Goal: Task Accomplishment & Management: Complete application form

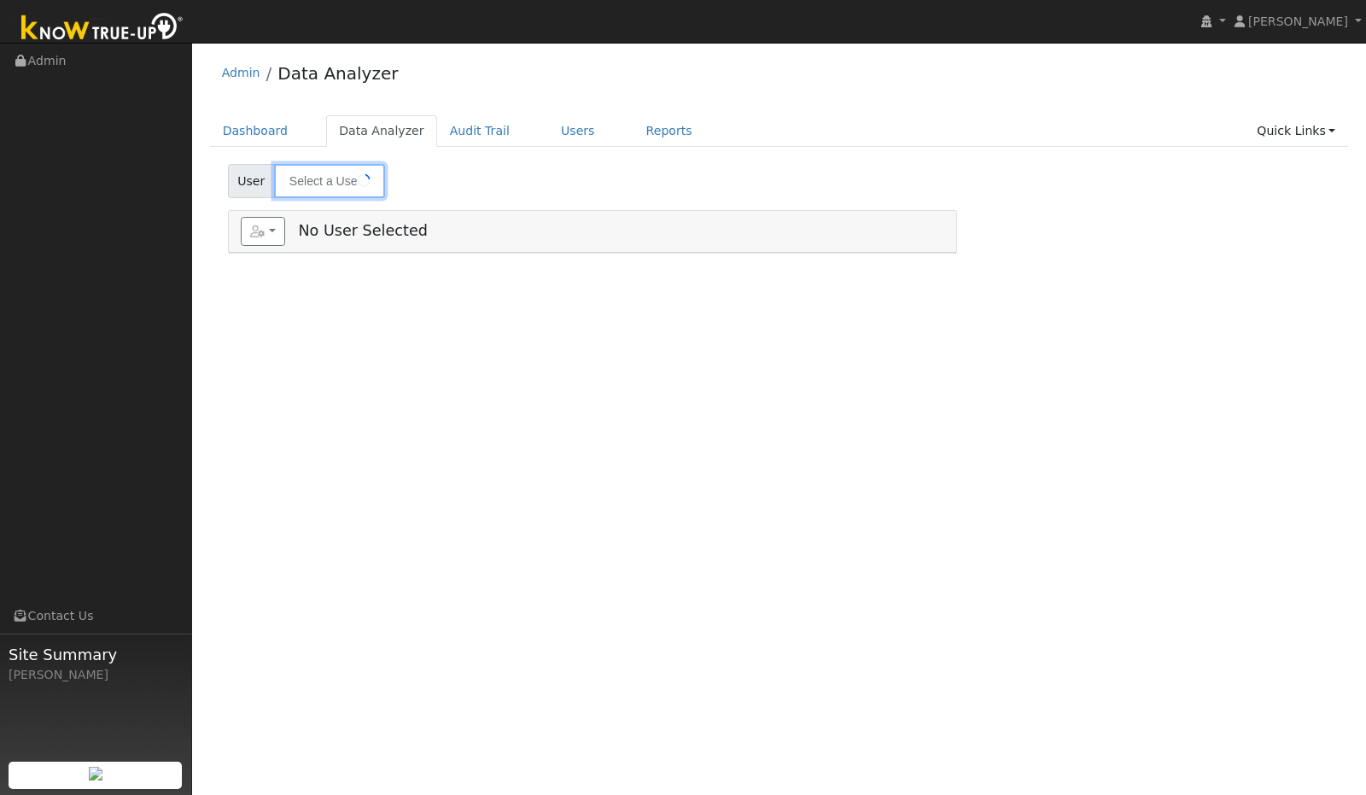
type input "[PERSON_NAME]"
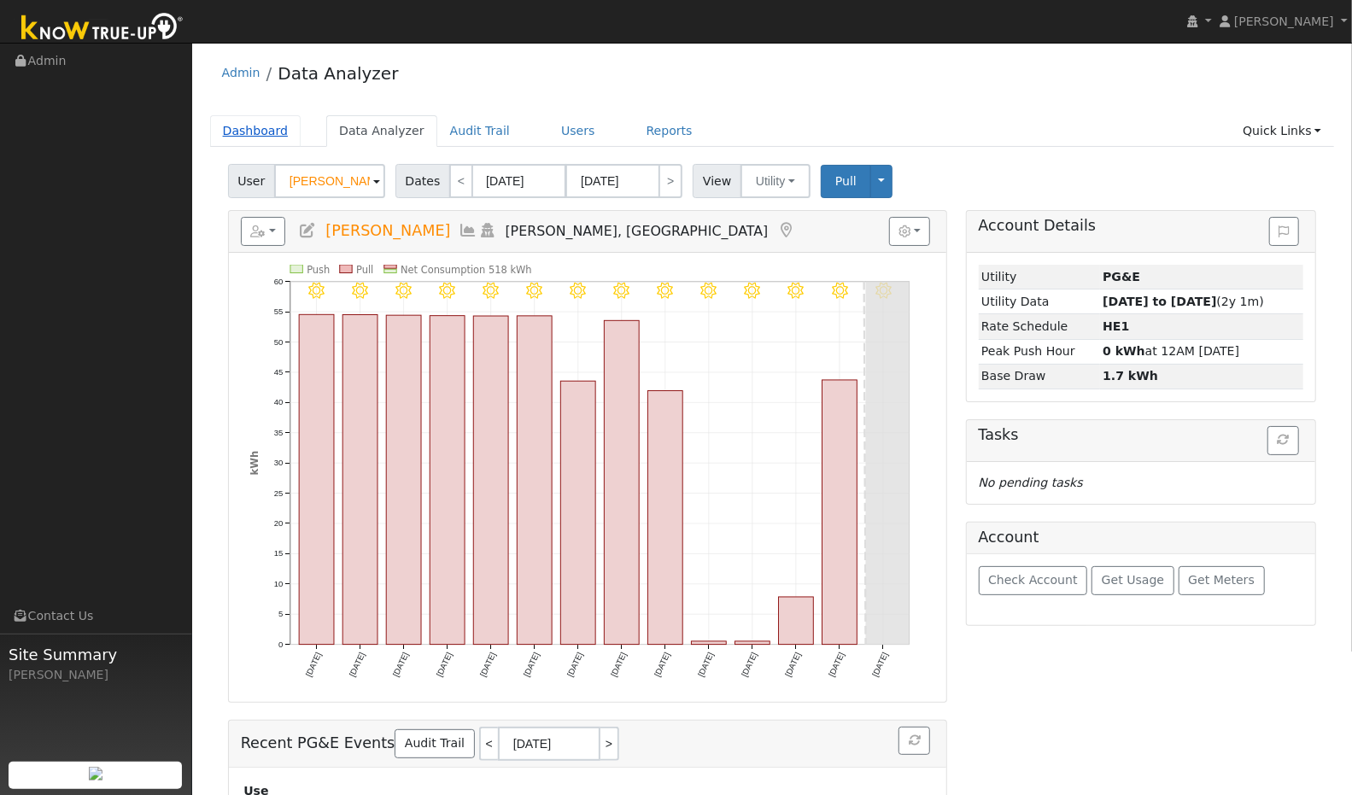
click at [254, 131] on link "Dashboard" at bounding box center [255, 131] width 91 height 32
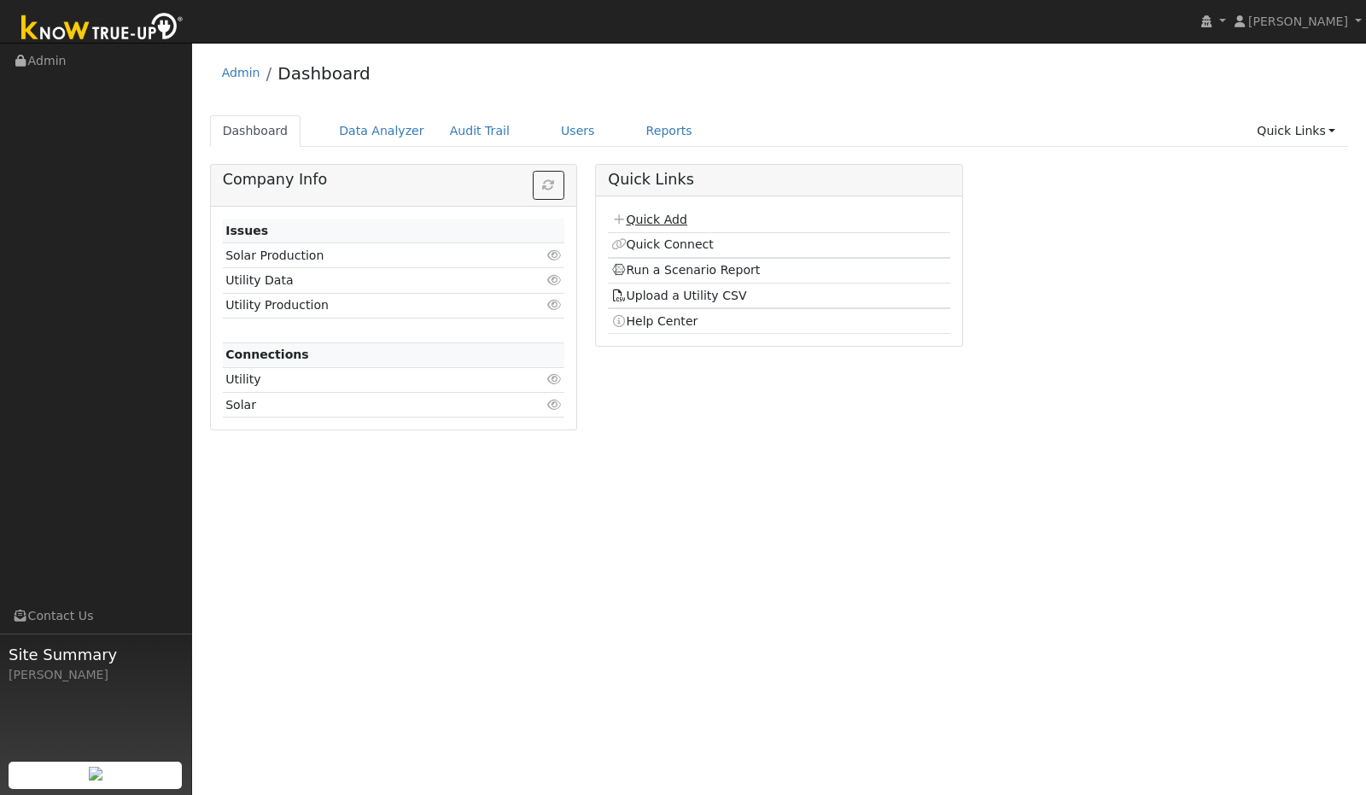
click at [664, 220] on link "Quick Add" at bounding box center [649, 220] width 76 height 14
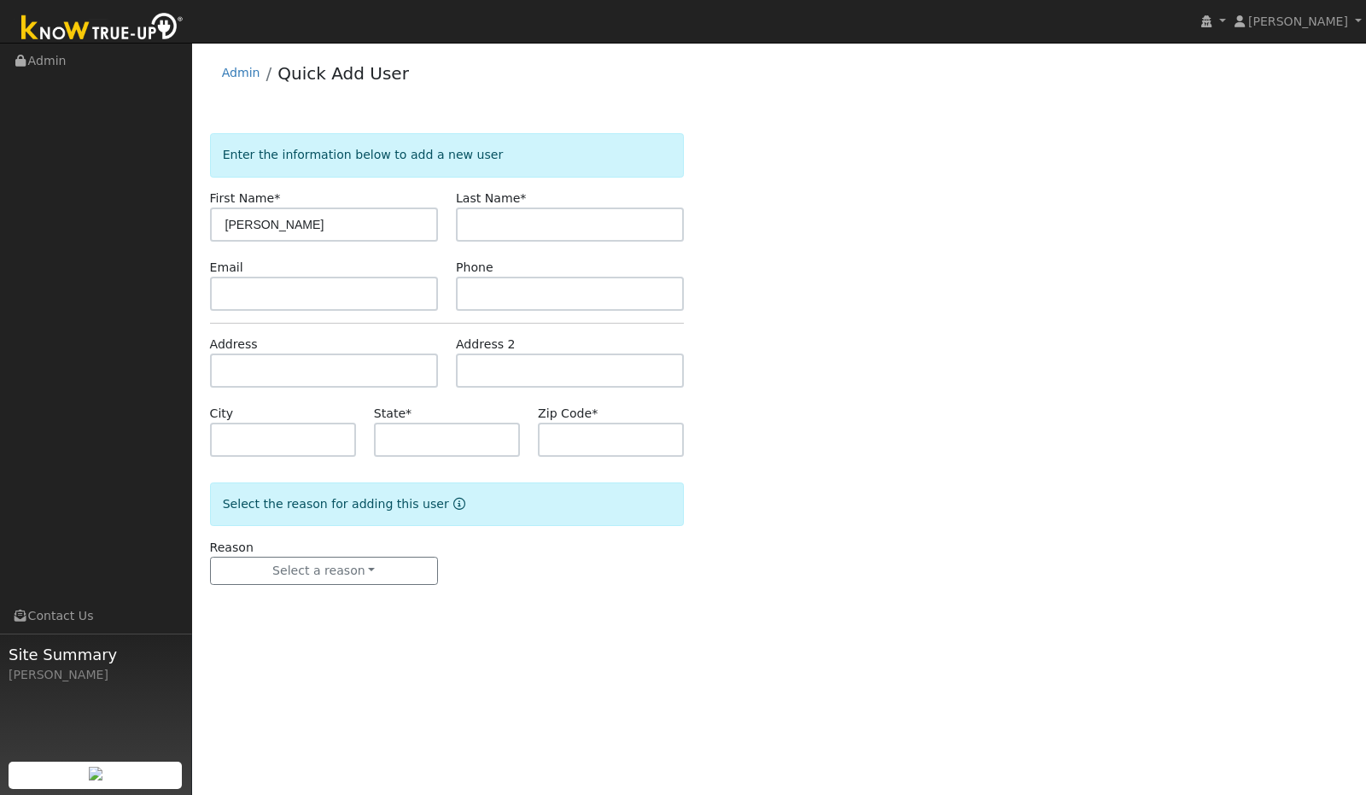
type input "Daivd"
click at [613, 223] on input "text" at bounding box center [570, 225] width 228 height 34
type input "C"
type input "Berry"
click at [404, 376] on input "text" at bounding box center [324, 371] width 228 height 34
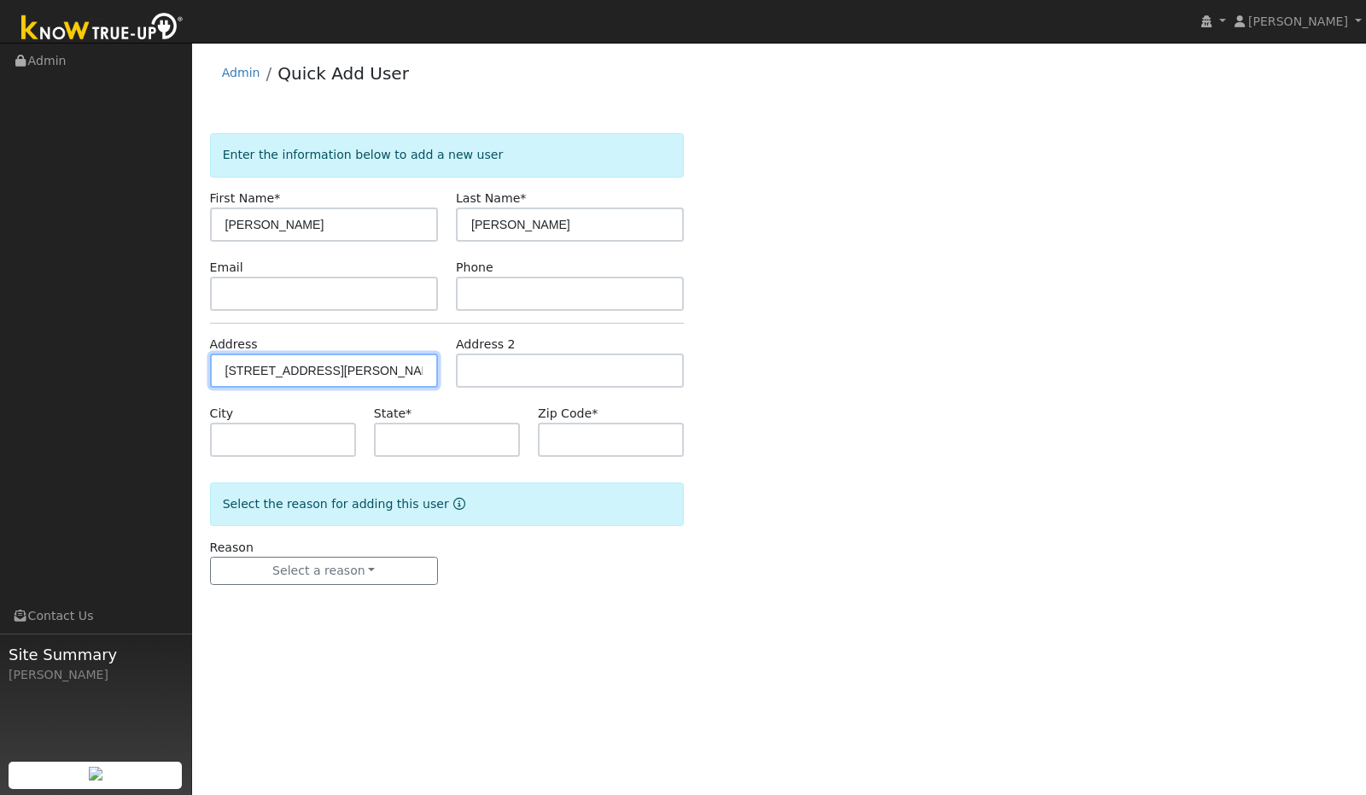
type input "4720 Whispering Oak Way"
type input "Paso Robles"
type input "CA"
type input "93446"
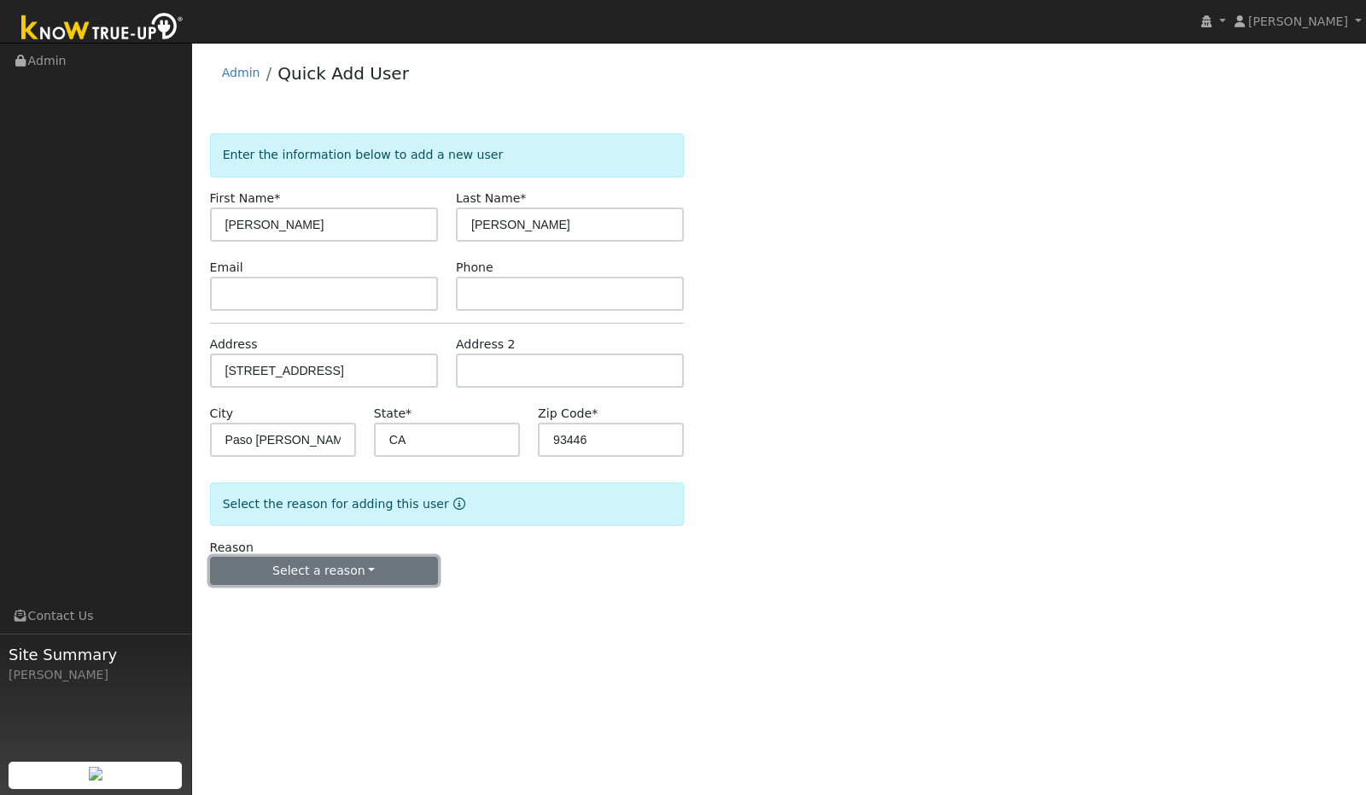
click at [419, 576] on button "Select a reason" at bounding box center [324, 571] width 228 height 29
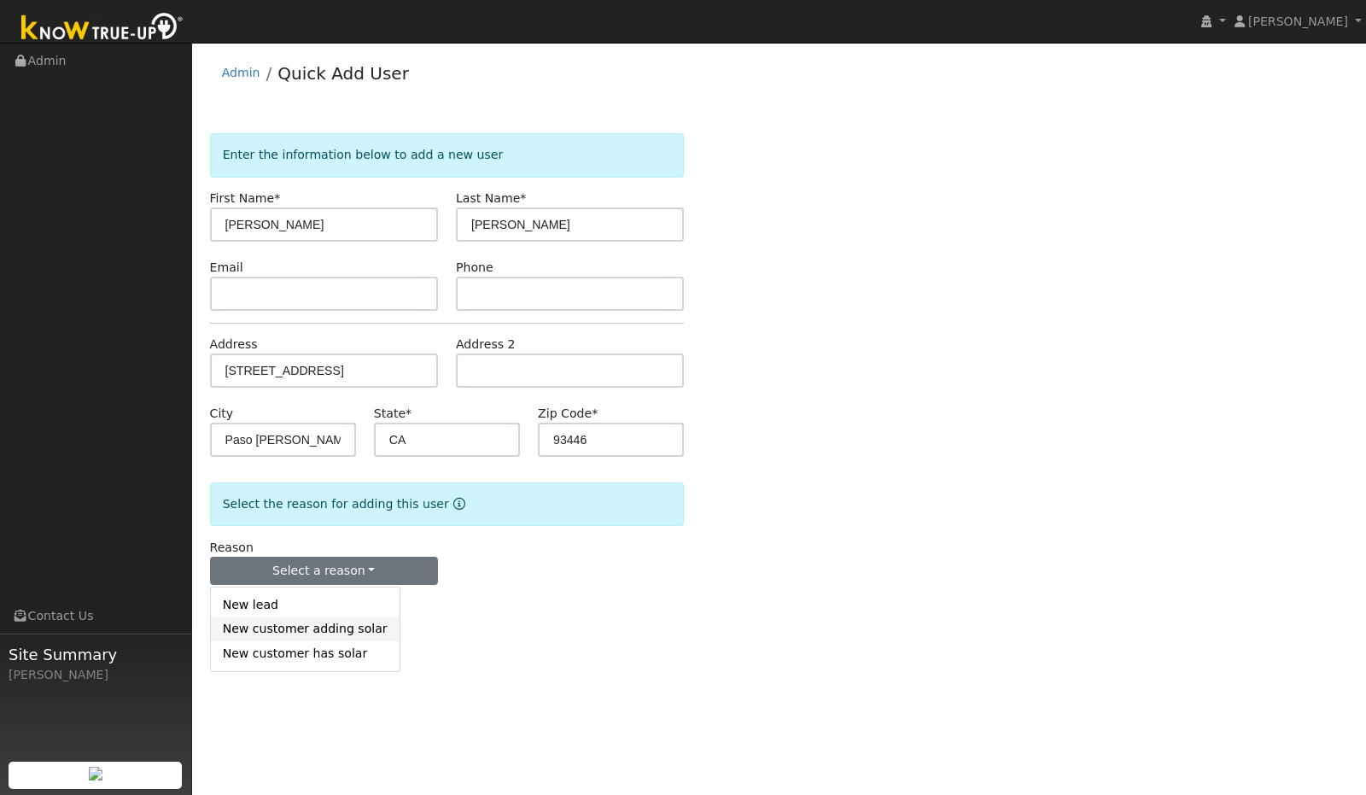
click at [301, 630] on link "New customer adding solar" at bounding box center [305, 629] width 189 height 24
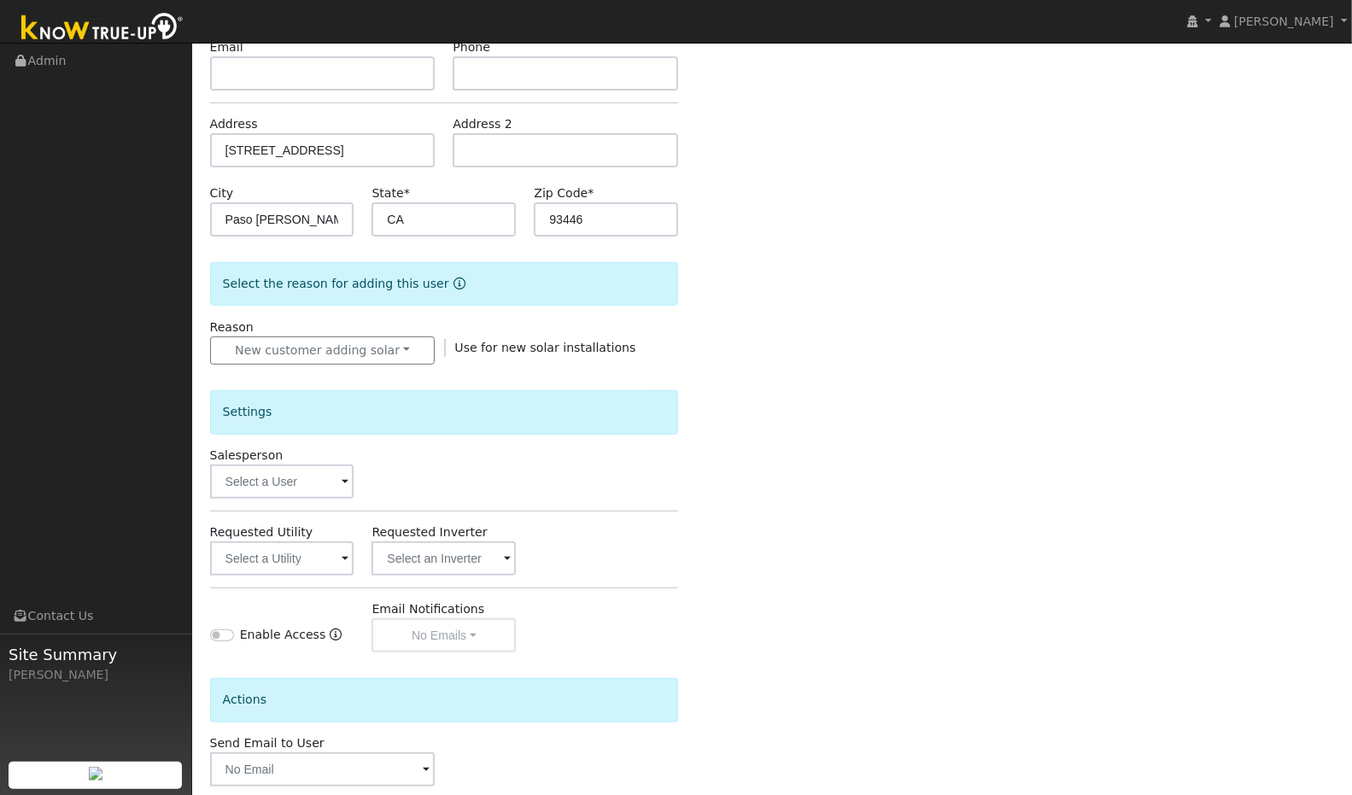
scroll to position [284, 0]
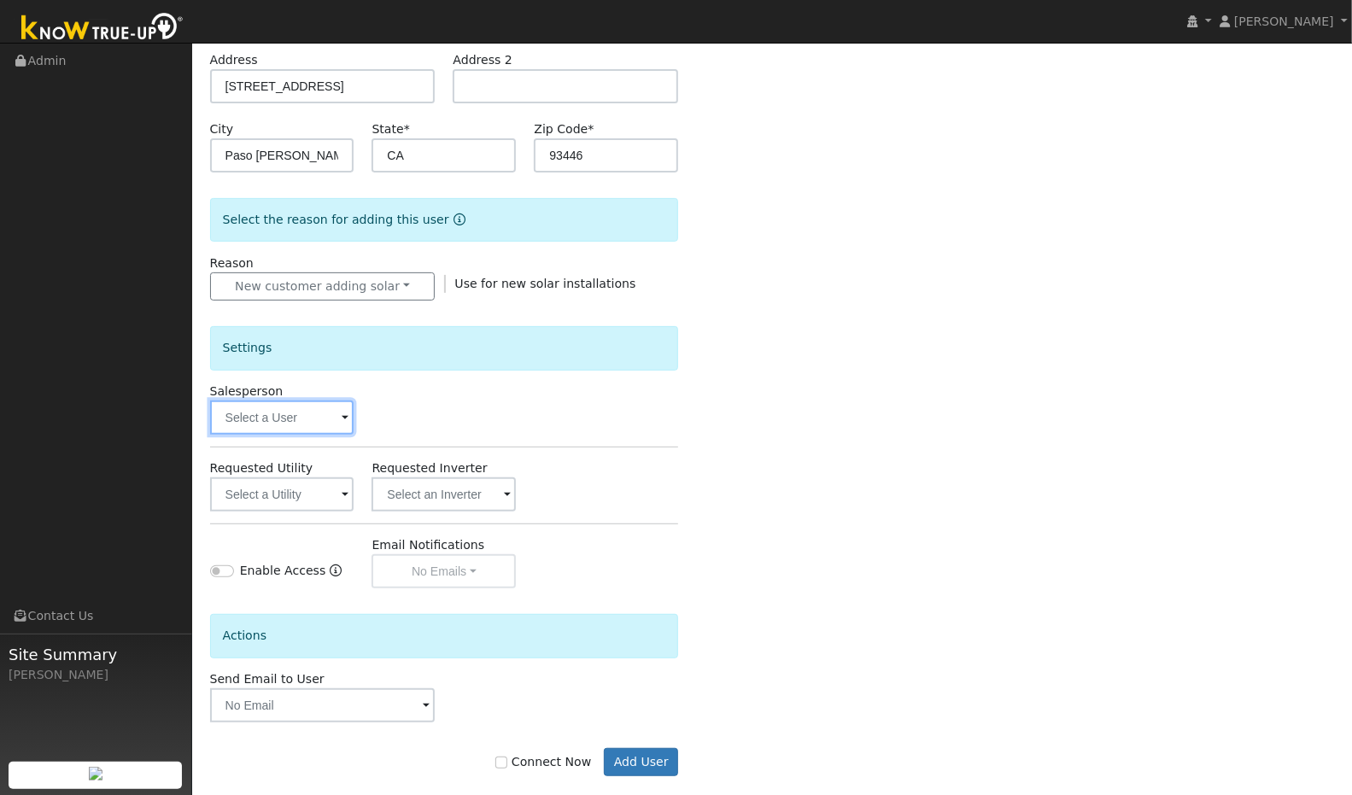
click at [331, 419] on input "text" at bounding box center [282, 418] width 144 height 34
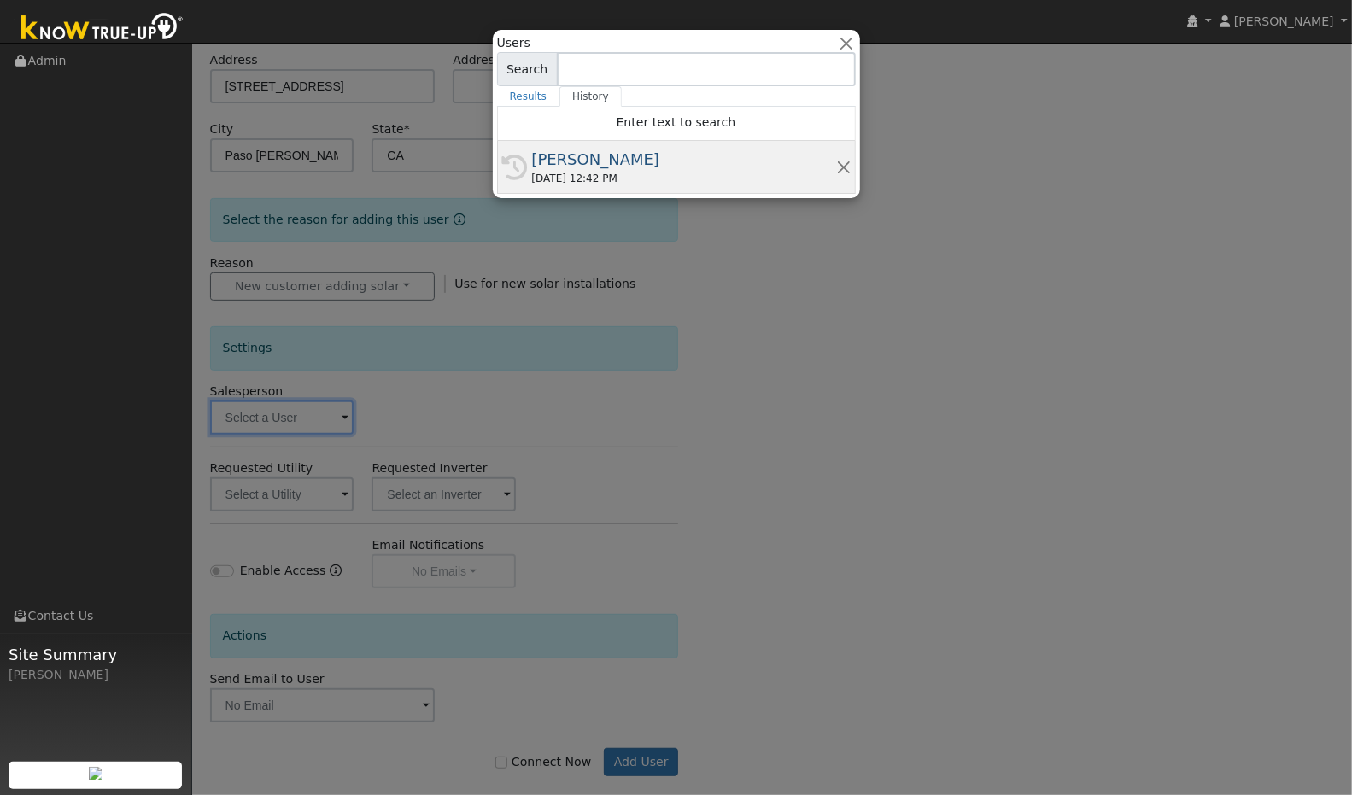
click at [547, 166] on div "[PERSON_NAME]" at bounding box center [684, 159] width 304 height 23
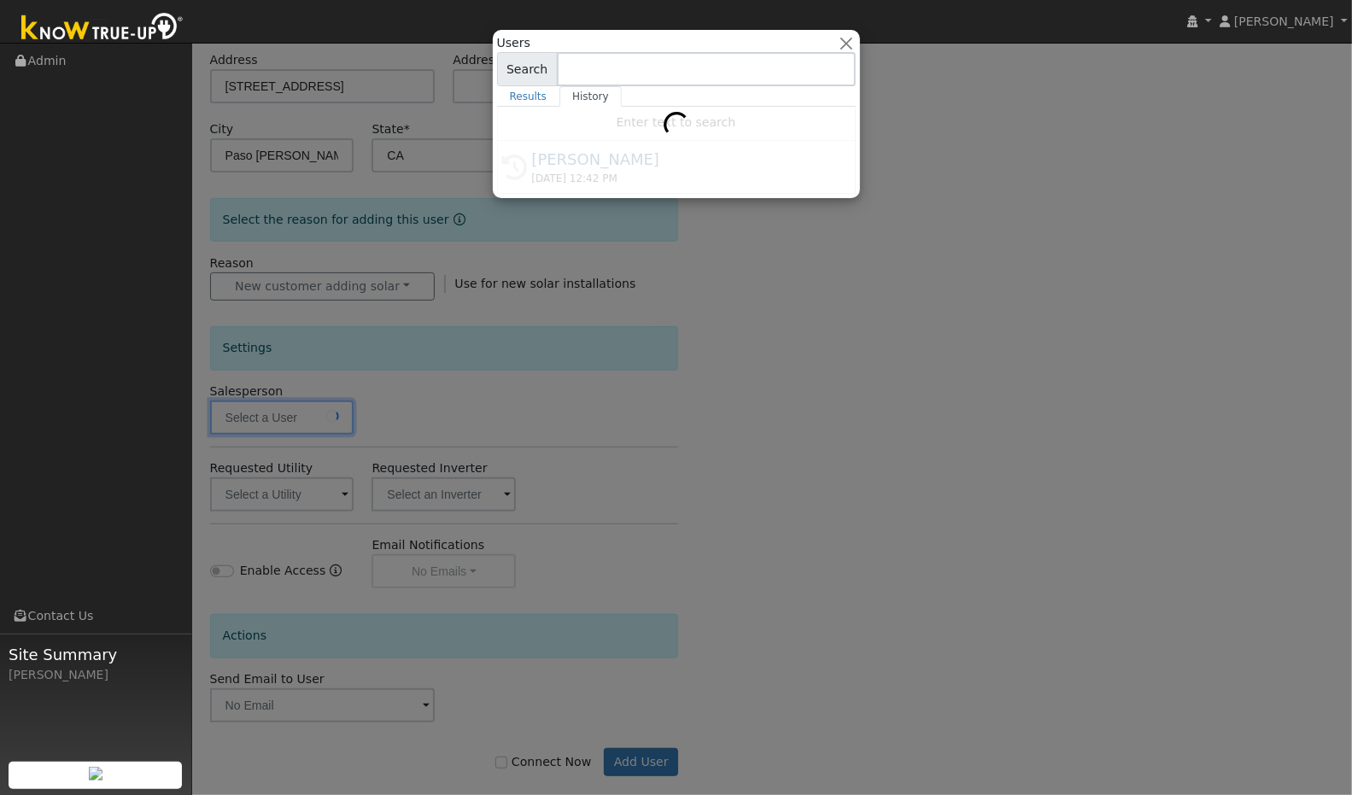
type input "[PERSON_NAME]"
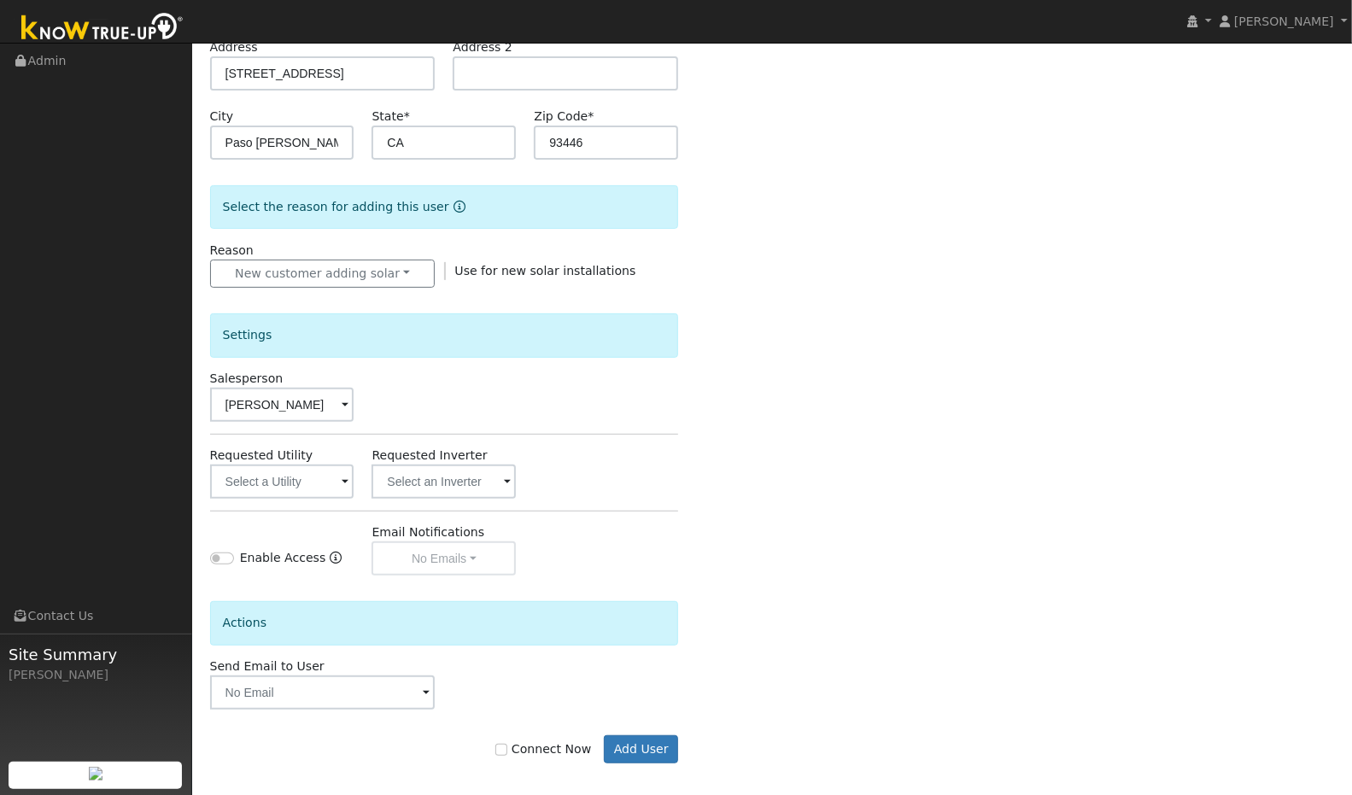
scroll to position [304, 0]
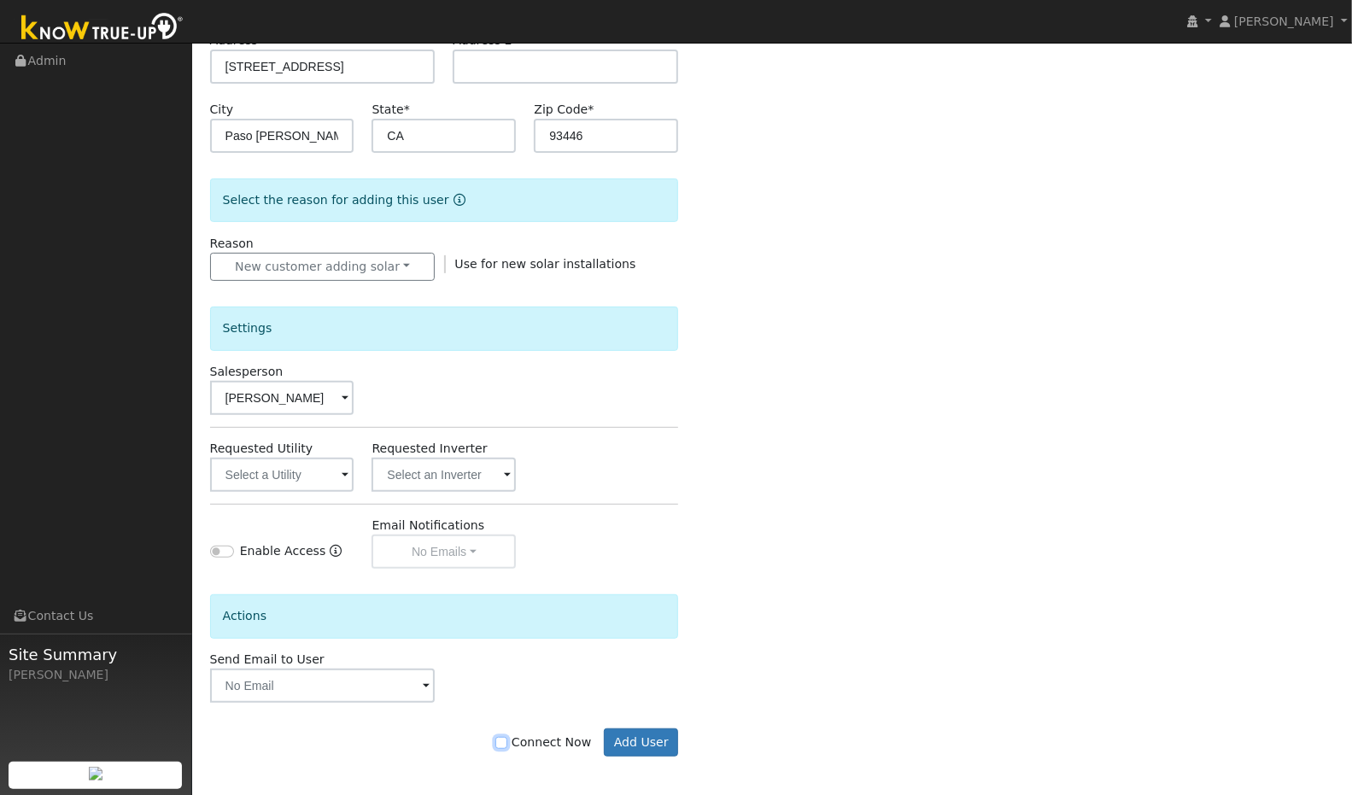
click at [507, 737] on input "Connect Now" at bounding box center [501, 743] width 12 height 12
checkbox input "true"
click at [642, 732] on button "Add User" at bounding box center [641, 742] width 74 height 29
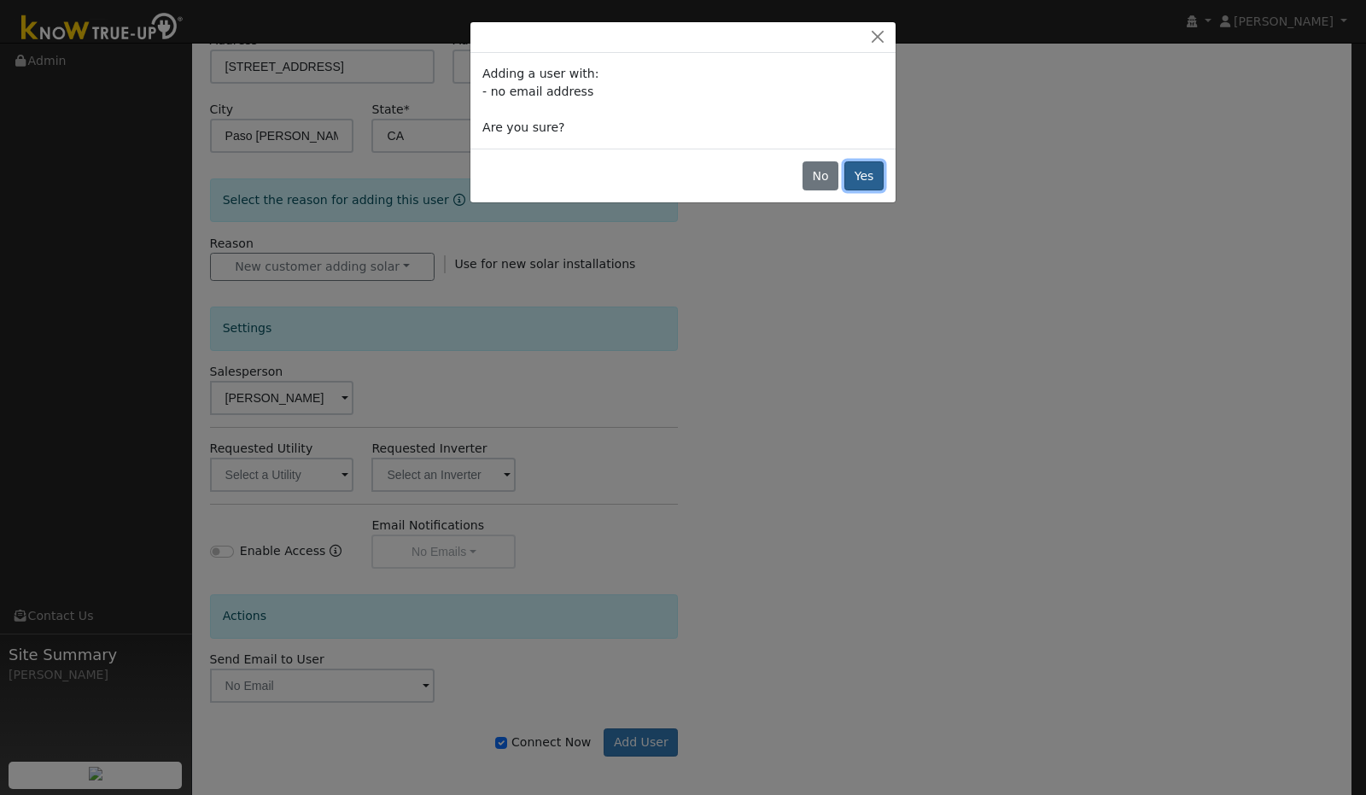
click at [873, 183] on button "Yes" at bounding box center [864, 175] width 39 height 29
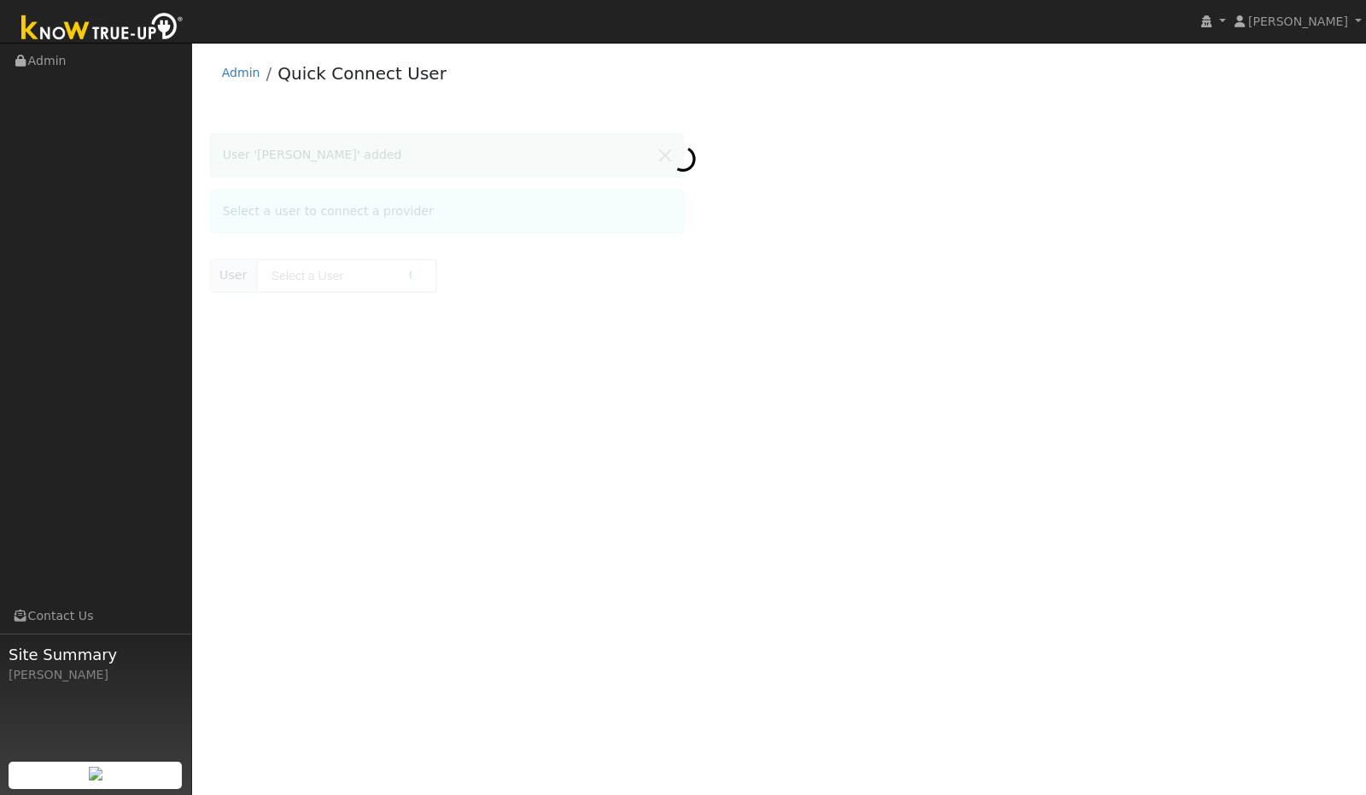
type input "[PERSON_NAME]"
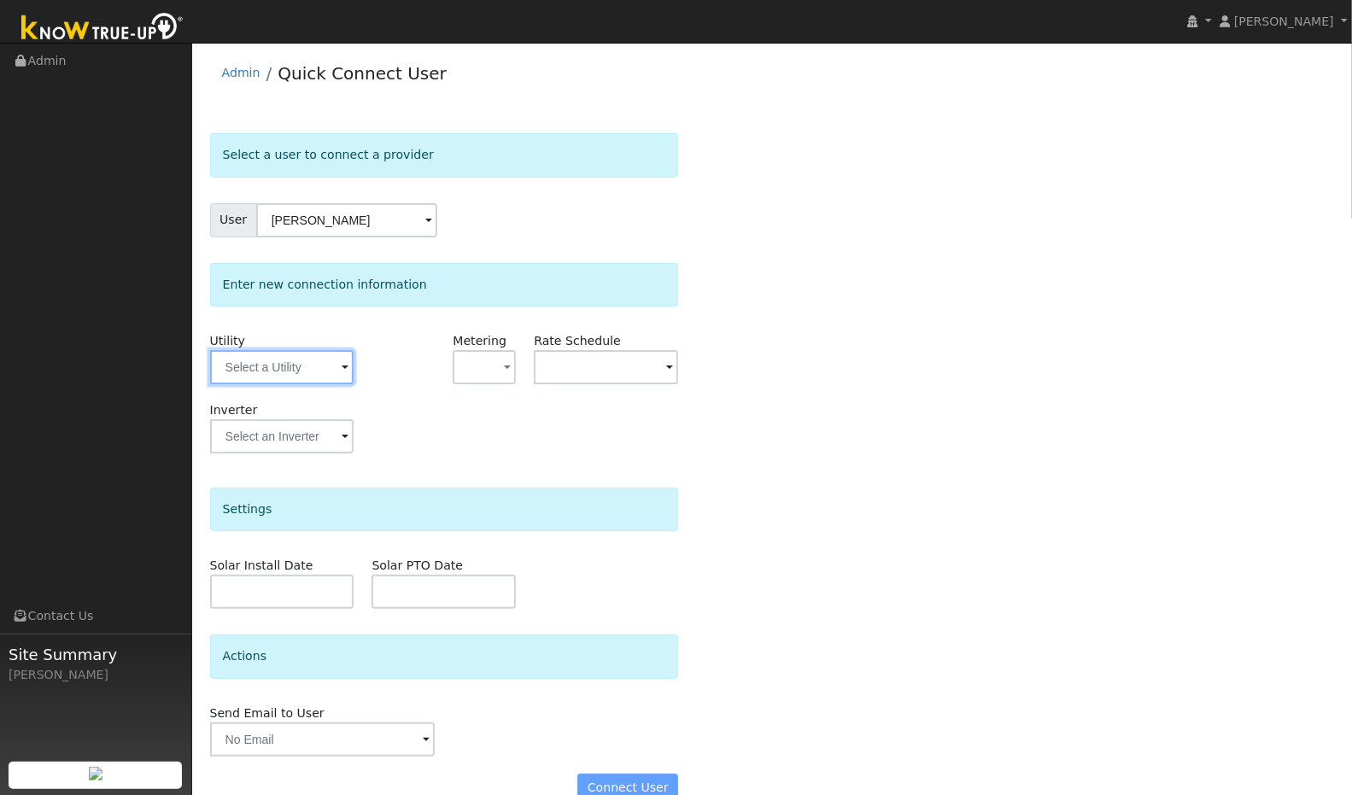
click at [315, 372] on input "text" at bounding box center [282, 367] width 144 height 34
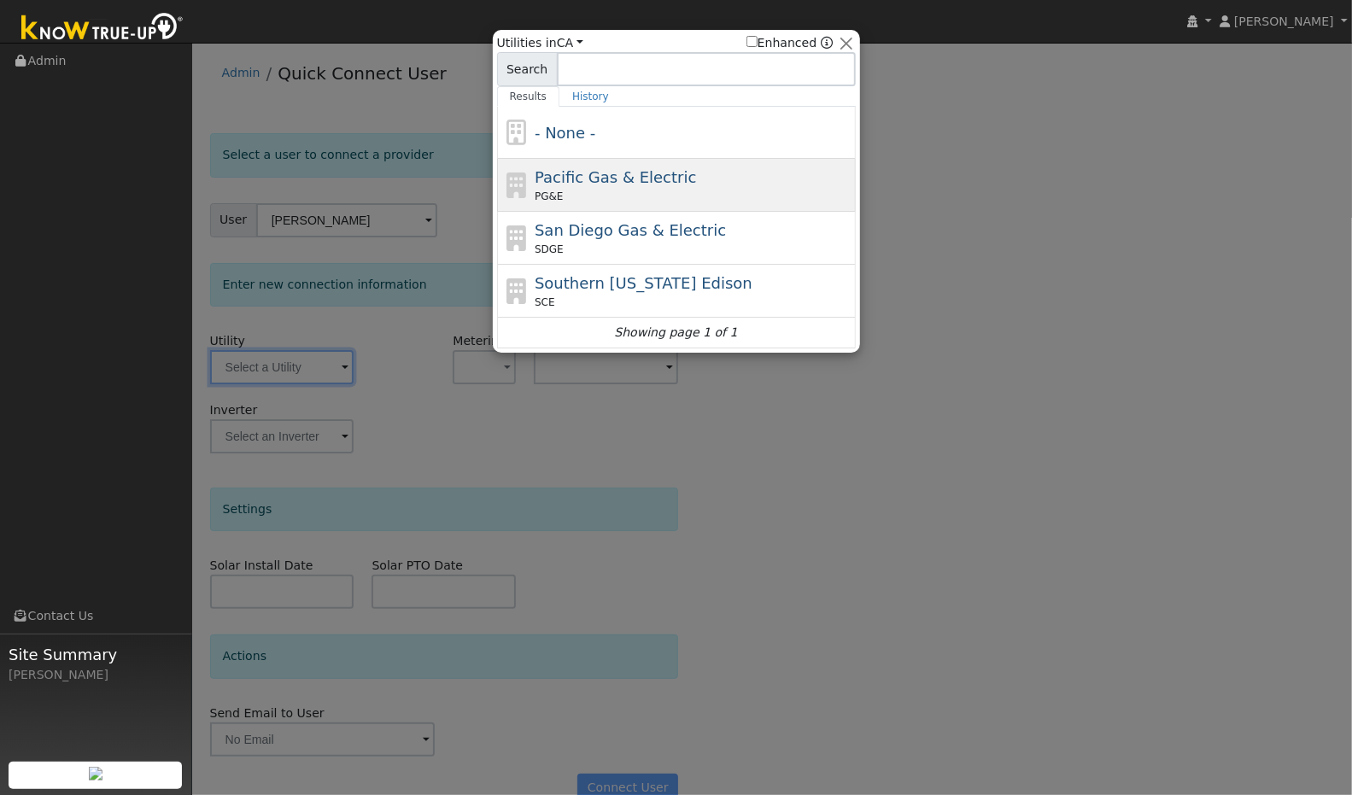
click at [598, 189] on div "PG&E" at bounding box center [693, 196] width 317 height 15
type input "PG&E"
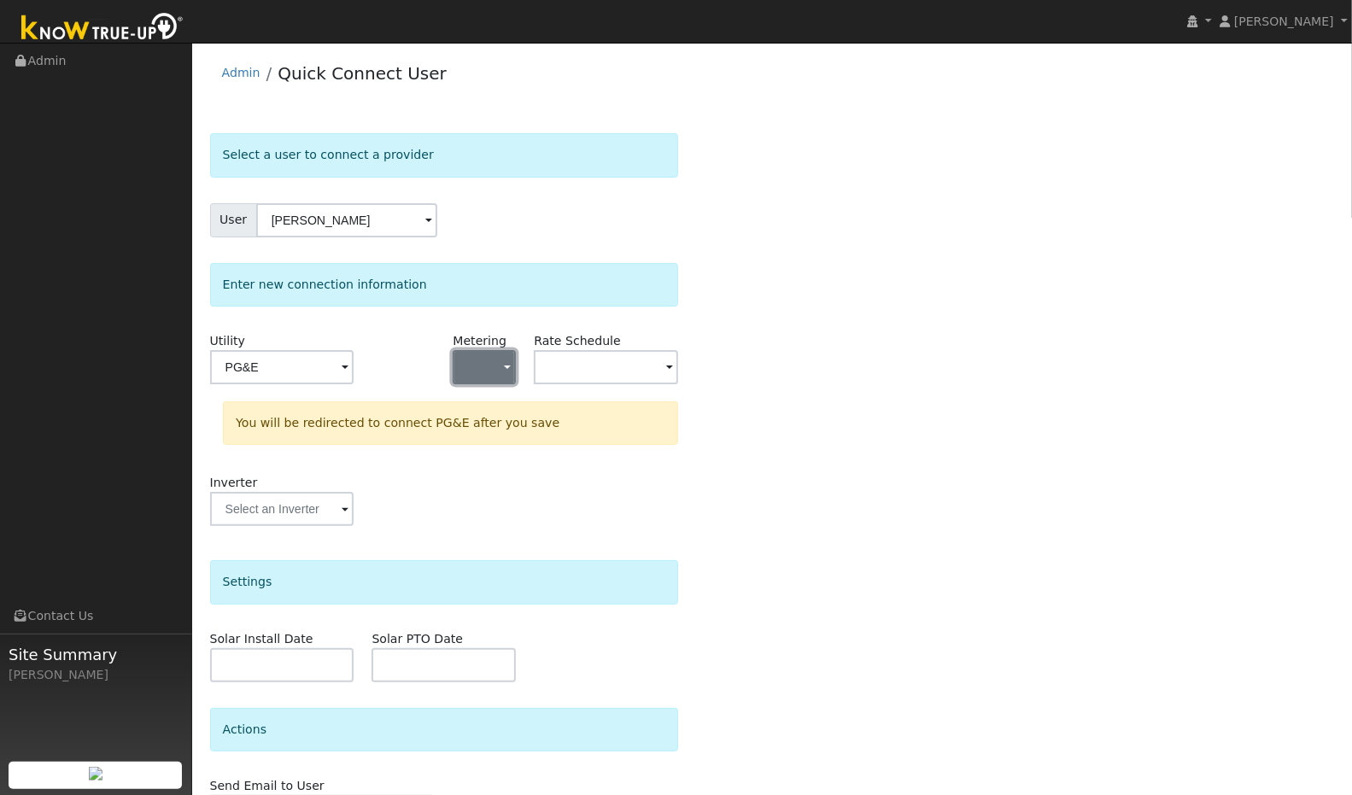
click at [504, 367] on button "button" at bounding box center [484, 367] width 63 height 34
click at [492, 430] on link "NEM" at bounding box center [513, 427] width 119 height 24
click at [641, 364] on input "text" at bounding box center [606, 367] width 144 height 34
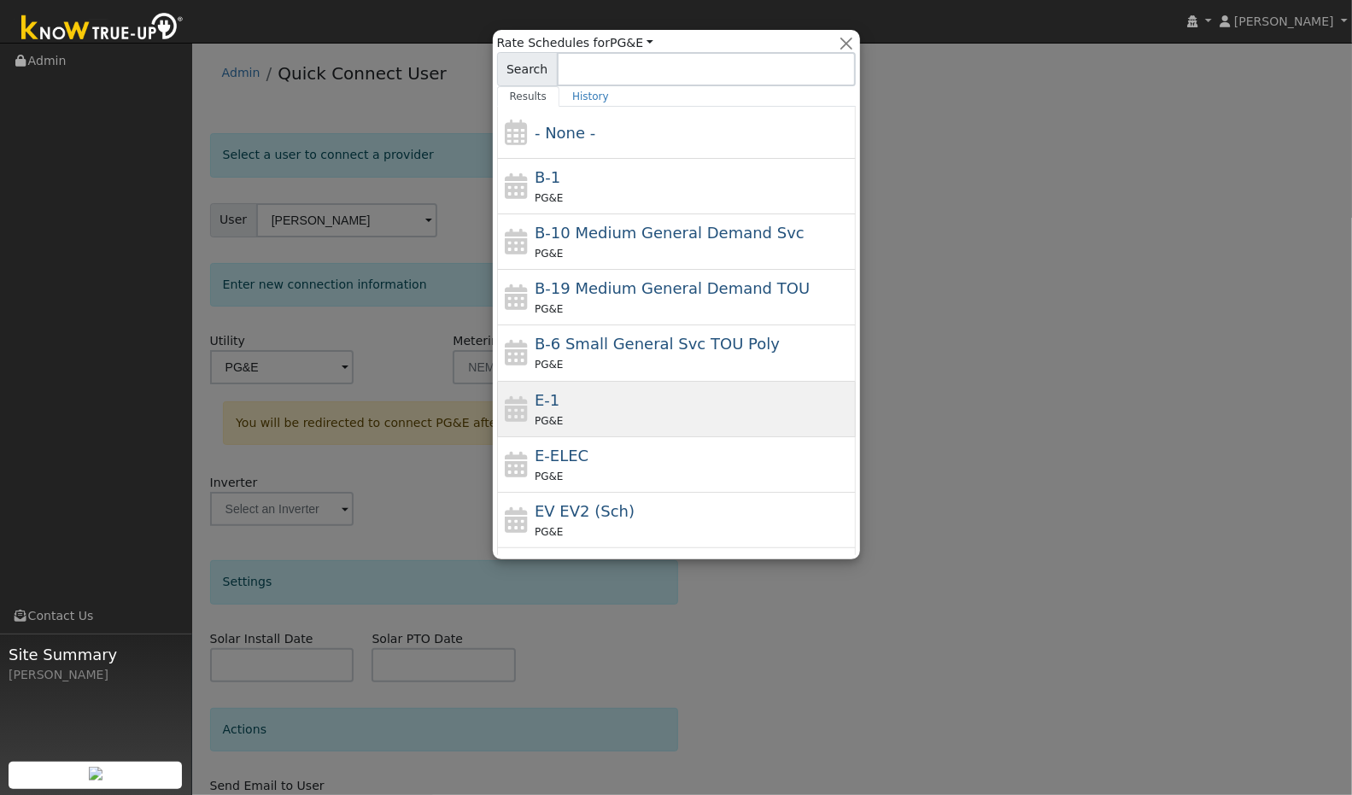
click at [613, 405] on div "E-1 PG&E" at bounding box center [693, 409] width 317 height 41
type input "E-1"
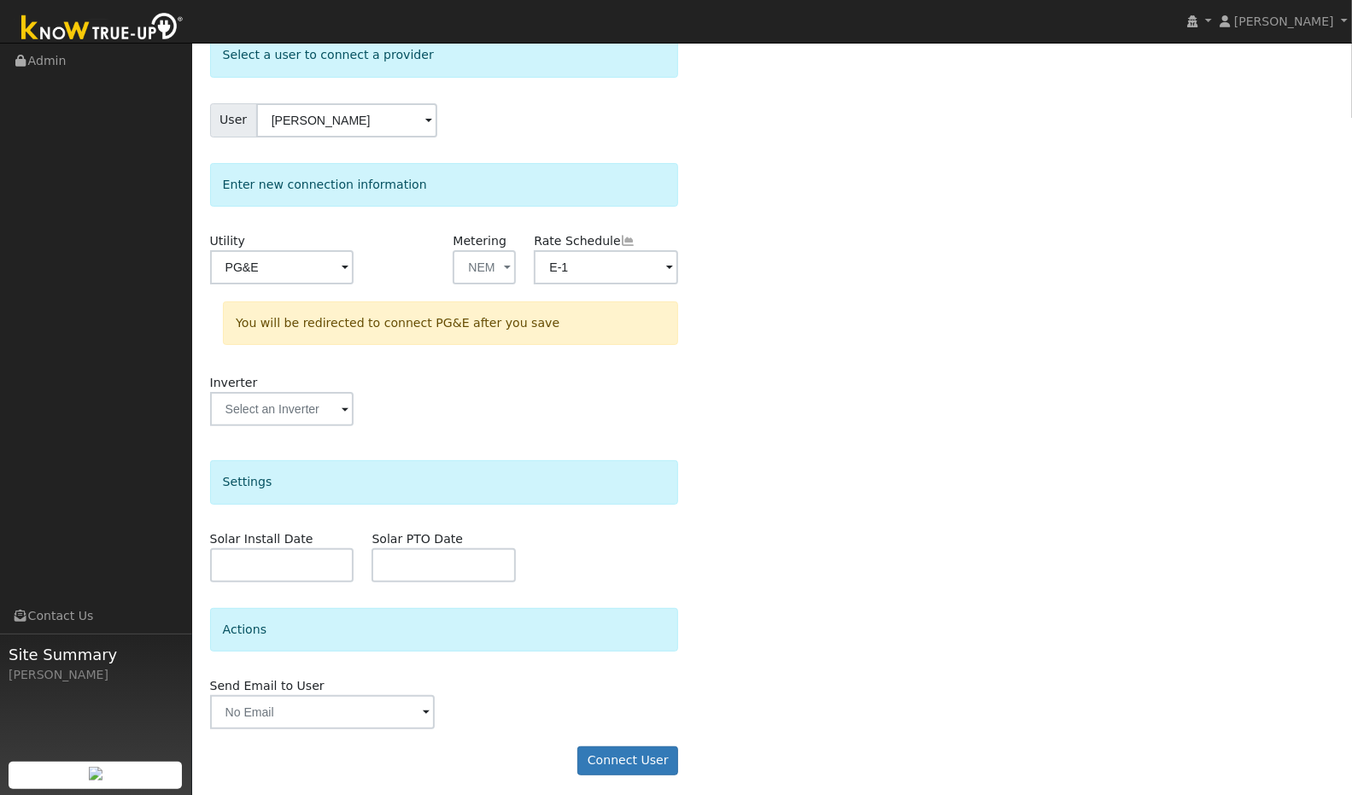
scroll to position [101, 0]
click at [616, 753] on button "Connect User" at bounding box center [627, 760] width 101 height 29
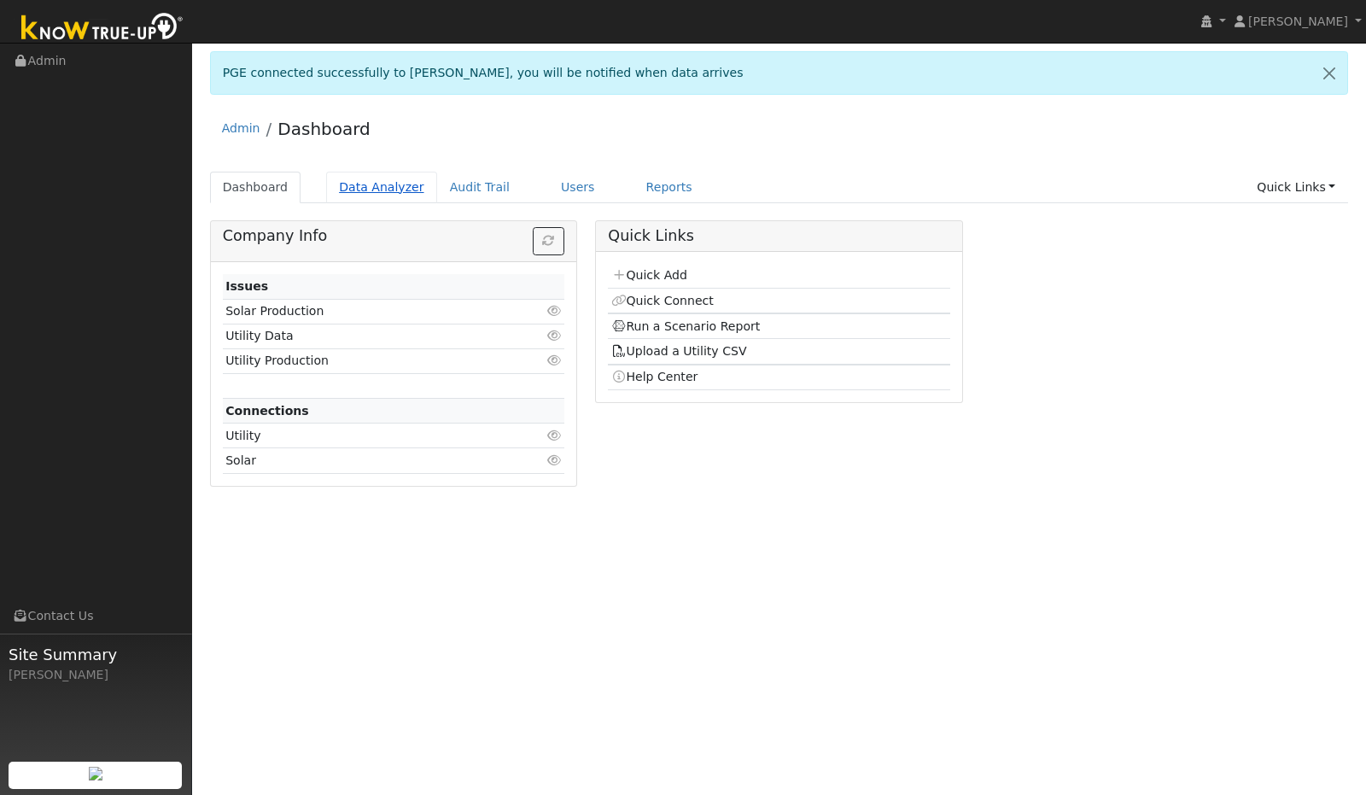
click at [370, 189] on link "Data Analyzer" at bounding box center [381, 188] width 111 height 32
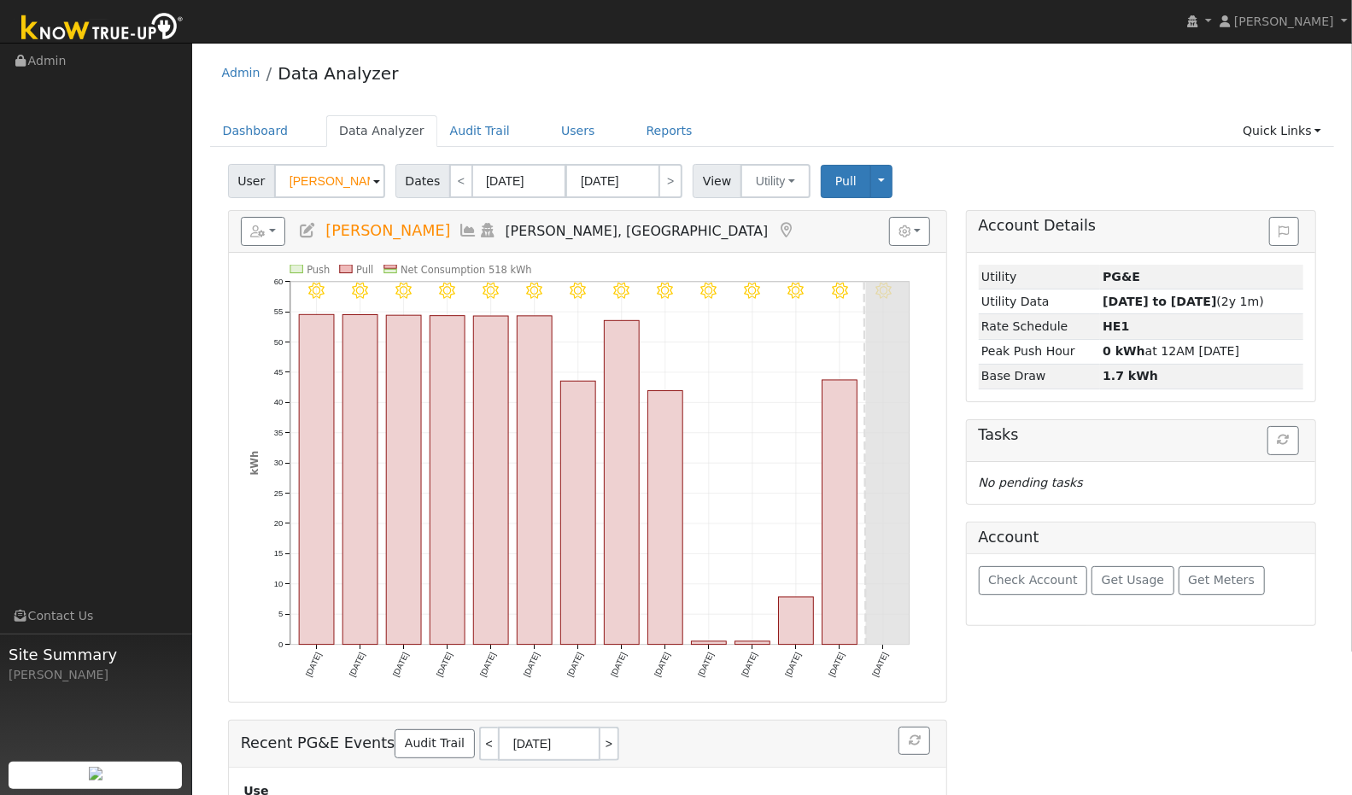
click at [373, 185] on span at bounding box center [376, 183] width 7 height 20
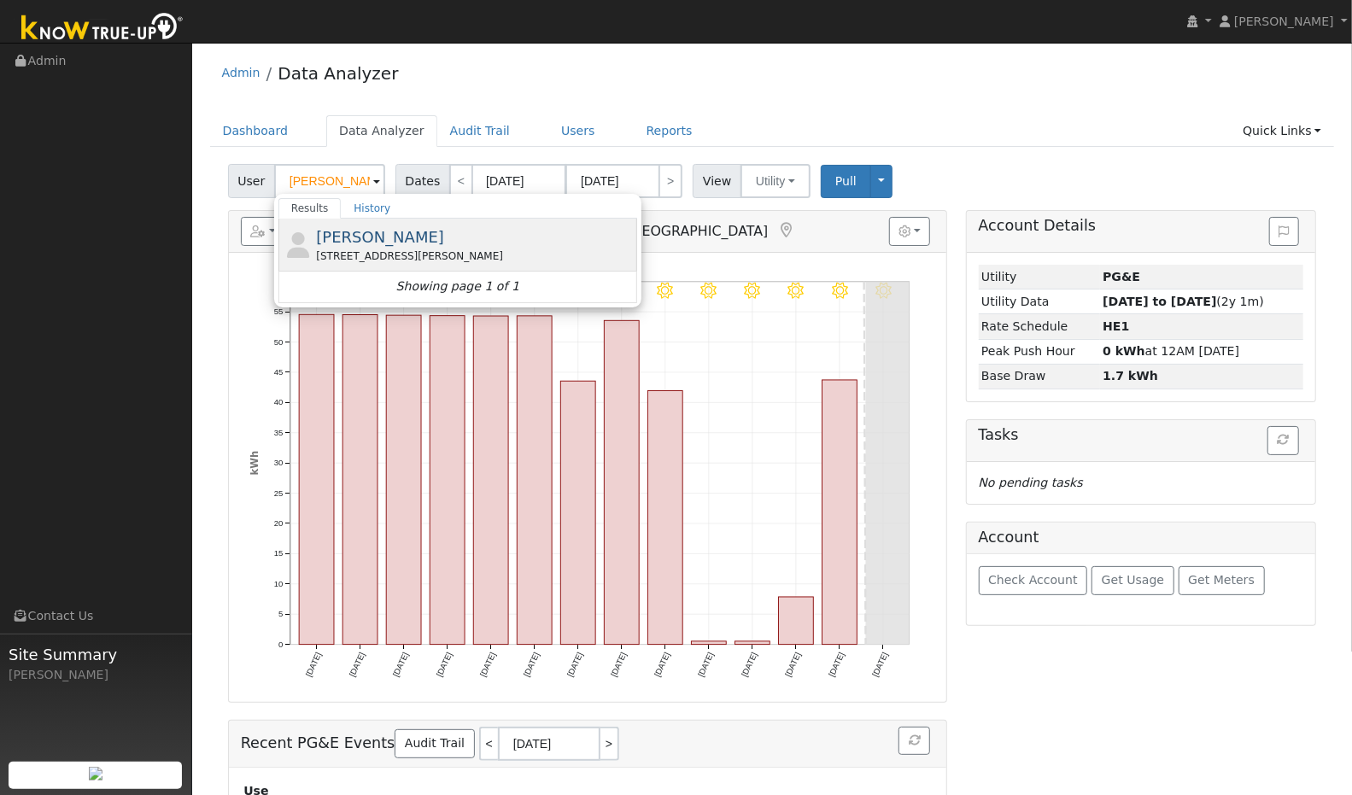
click at [348, 233] on span "[PERSON_NAME]" at bounding box center [380, 237] width 128 height 18
type input "[PERSON_NAME]"
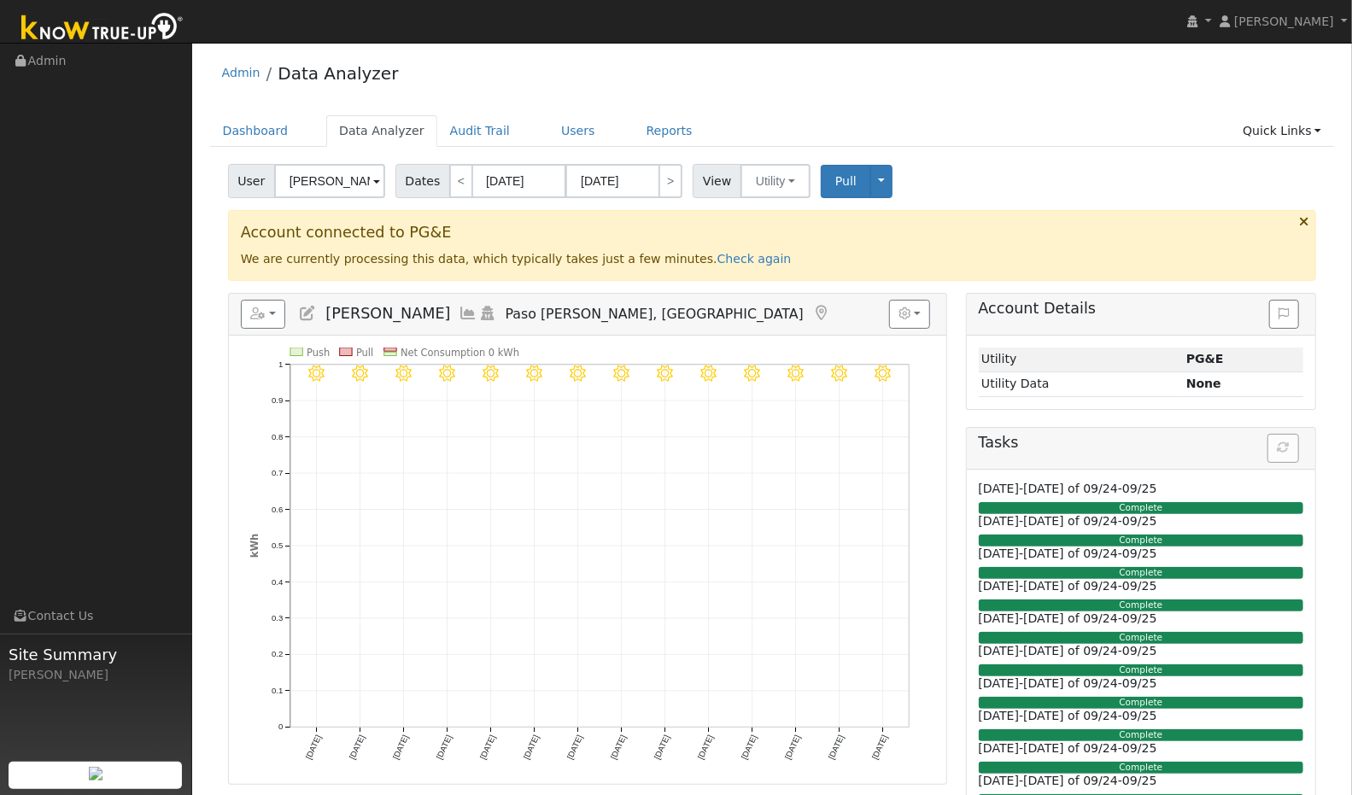
click at [459, 311] on icon at bounding box center [468, 313] width 19 height 15
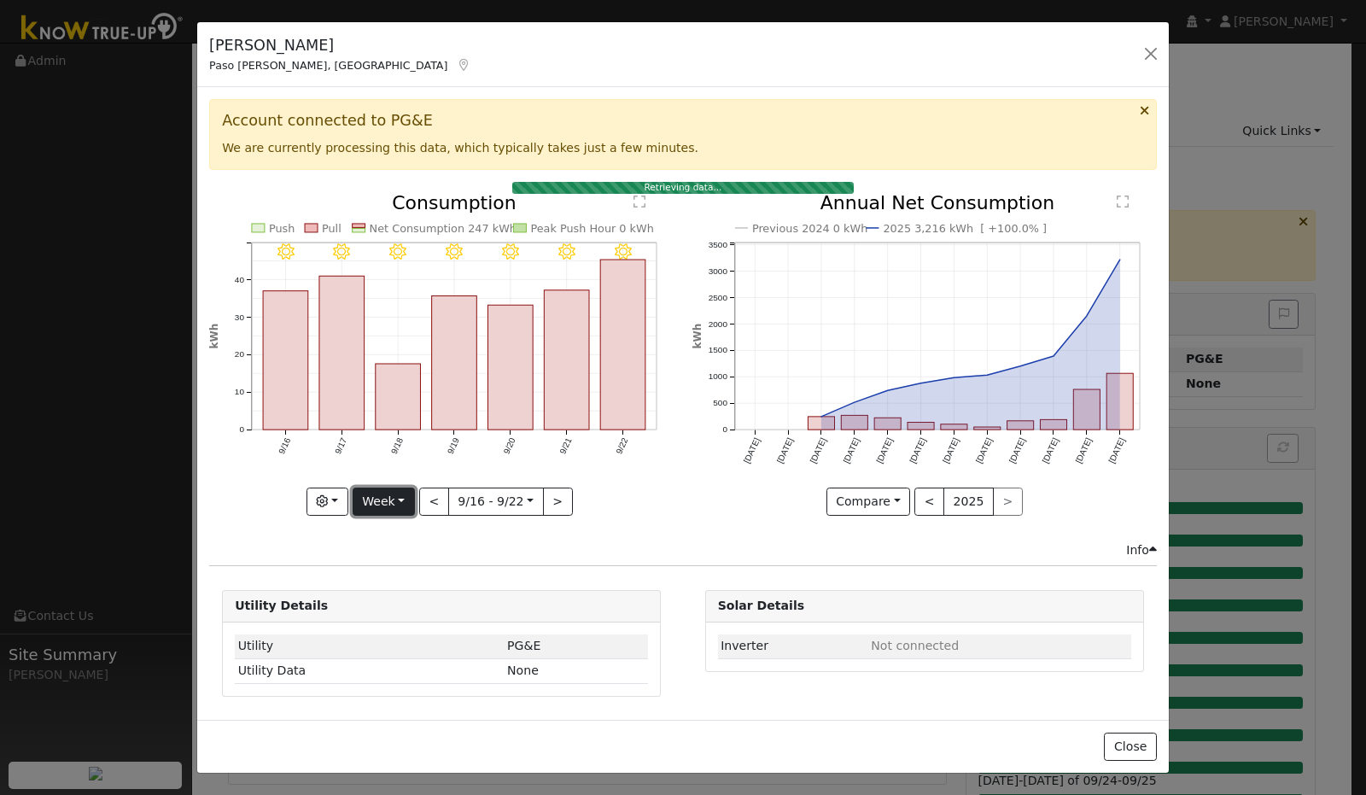
click at [411, 504] on button "Week" at bounding box center [384, 502] width 62 height 29
click at [401, 600] on link "Year" at bounding box center [413, 608] width 119 height 24
type input "[DATE]"
